Goal: Information Seeking & Learning: Learn about a topic

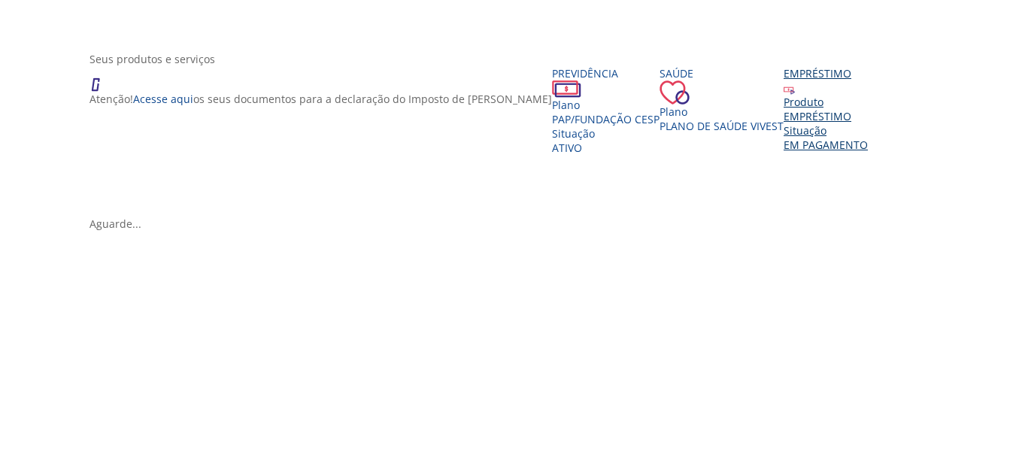
scroll to position [342, 0]
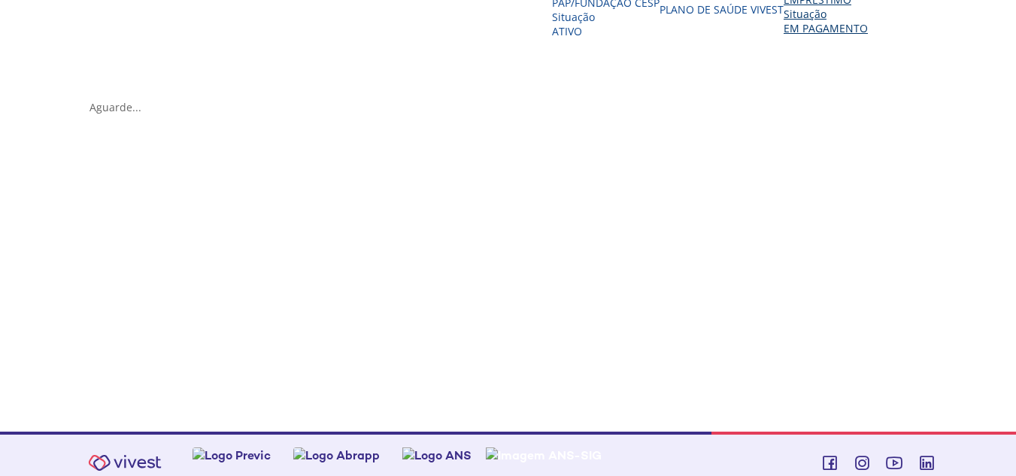
click at [783, 7] on div "EMPRÉSTIMO" at bounding box center [825, -1] width 84 height 14
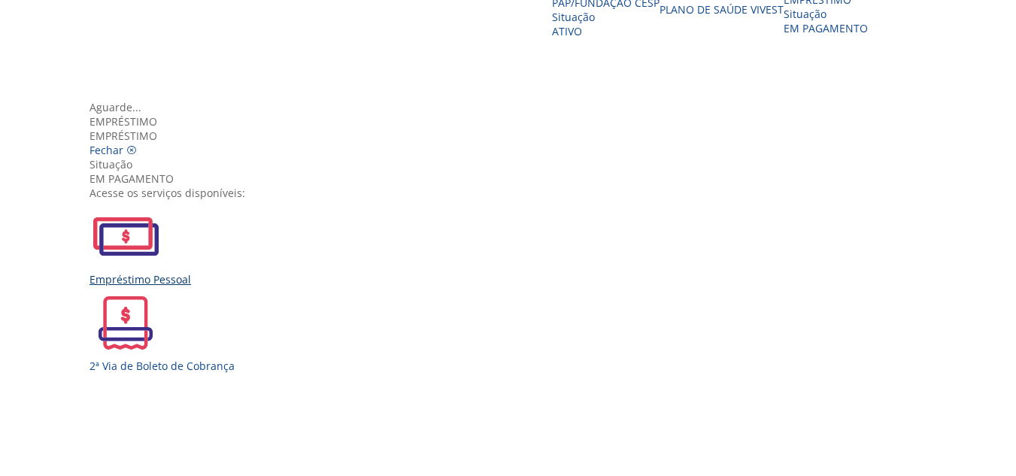
click at [273, 265] on div "Empréstimo Pessoal" at bounding box center [513, 243] width 848 height 86
click at [296, 280] on div "Empréstimo Pessoal" at bounding box center [513, 279] width 848 height 14
